Goal: Task Accomplishment & Management: Use online tool/utility

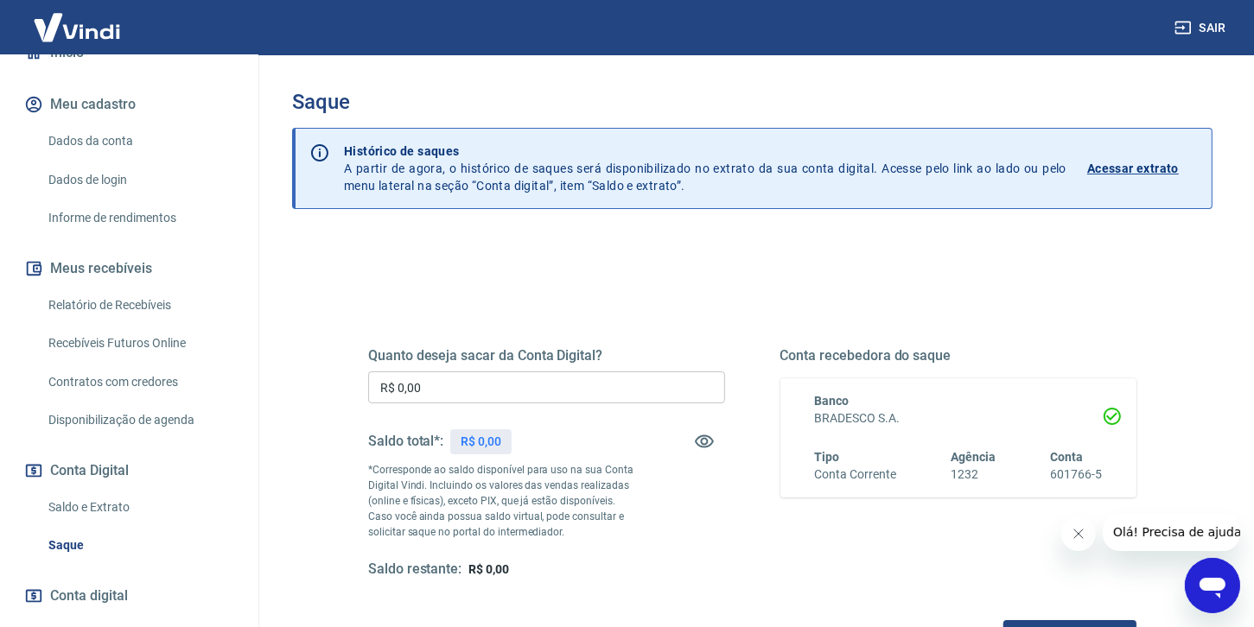
scroll to position [190, 0]
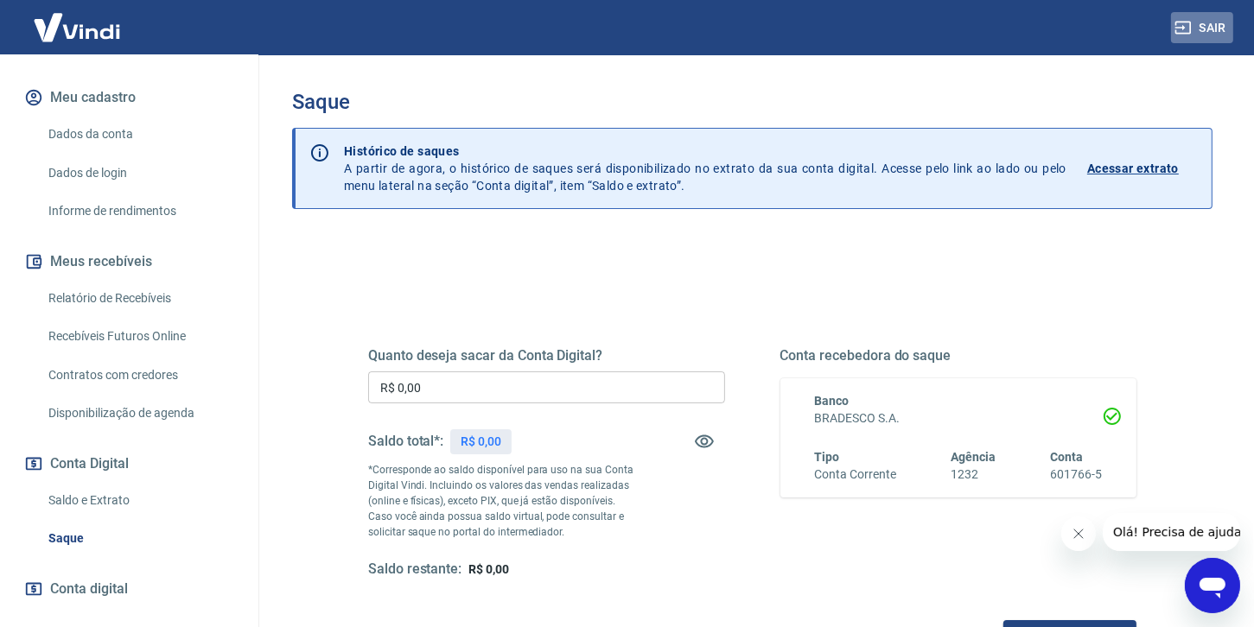
click at [1212, 21] on button "Sair" at bounding box center [1202, 28] width 62 height 32
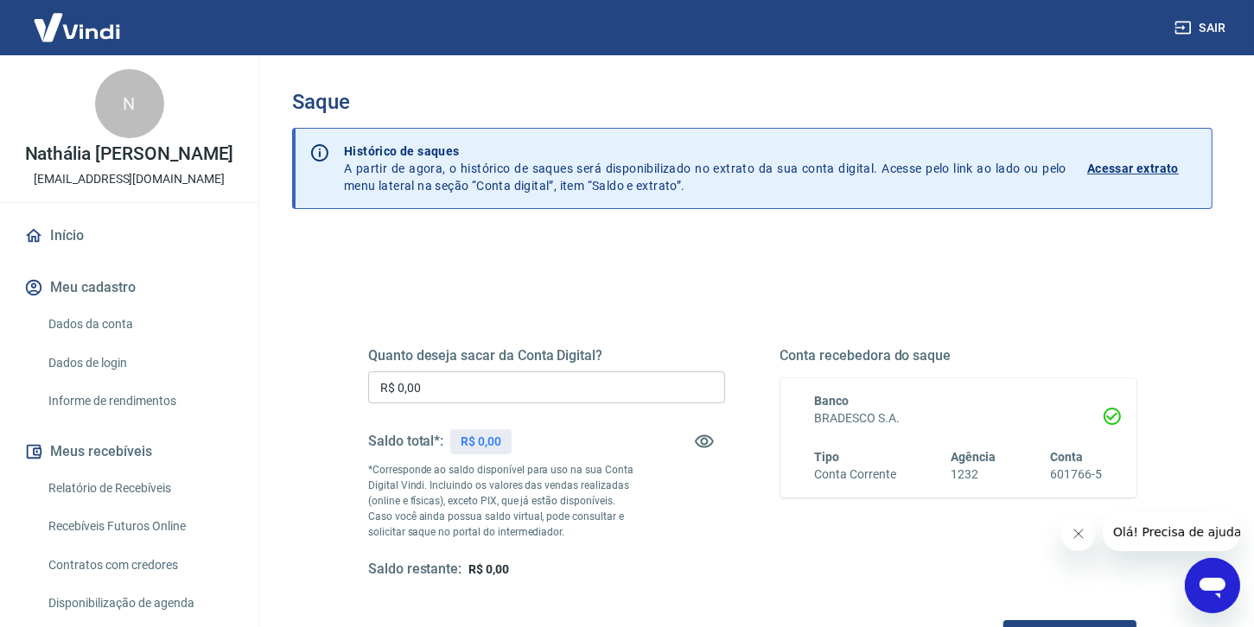
click at [569, 322] on div "Quanto deseja sacar da Conta Digital? R$ 0,00 ​ Saldo total*: R$ 0,00 *Correspo…" at bounding box center [752, 479] width 768 height 347
click at [1210, 27] on button "Sair" at bounding box center [1202, 28] width 62 height 32
